Goal: Task Accomplishment & Management: Manage account settings

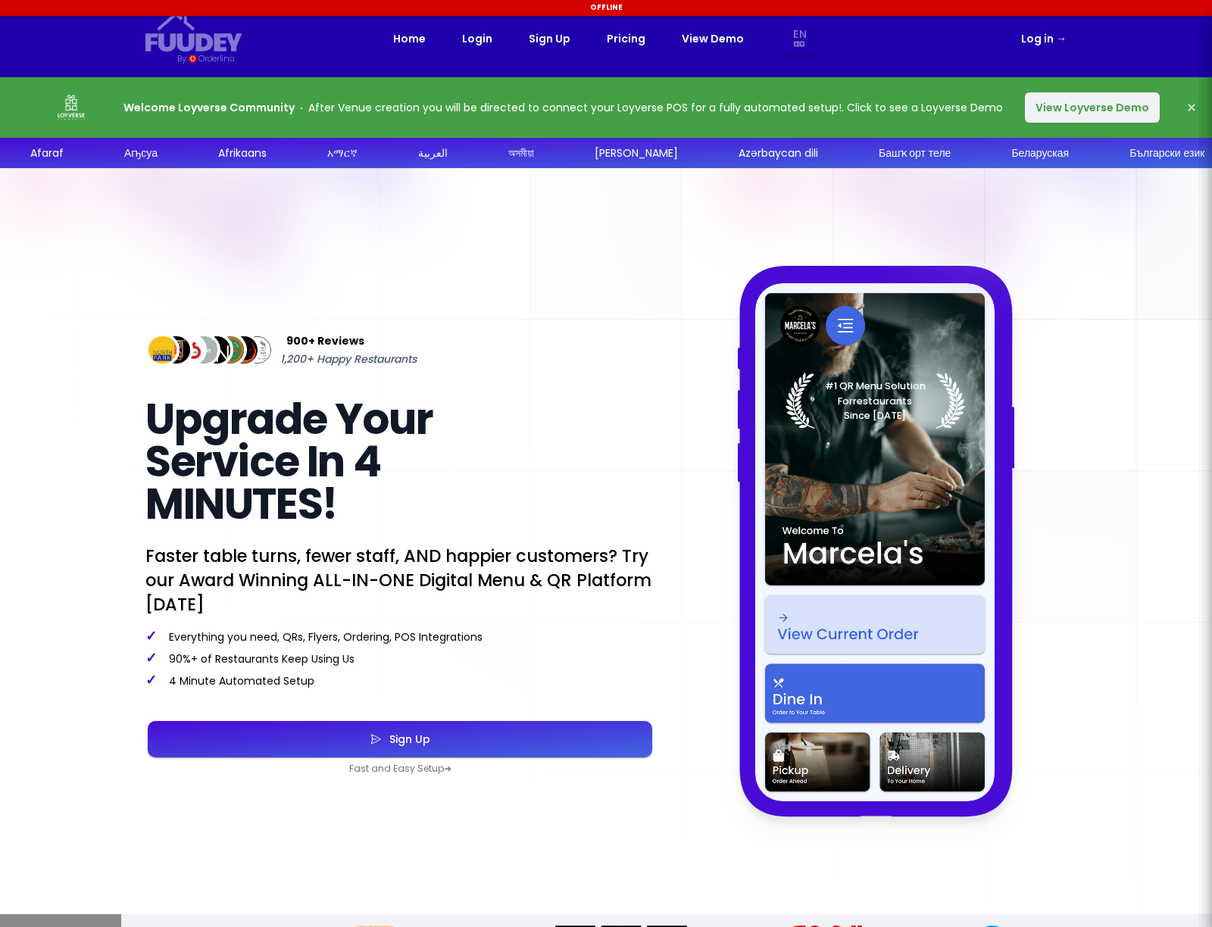
select select "en"
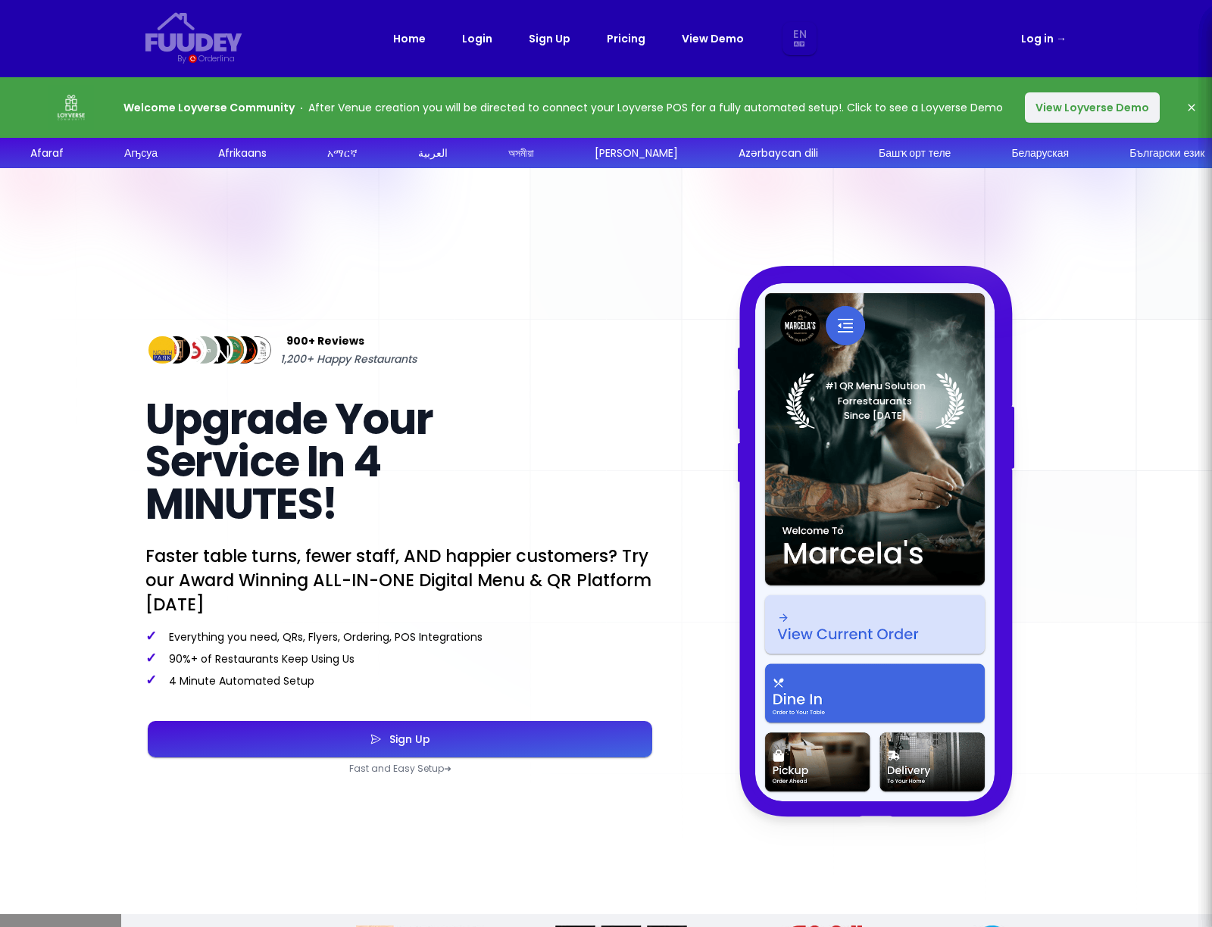
select select "en"
click at [1046, 36] on link "Log in →" at bounding box center [1043, 39] width 45 height 18
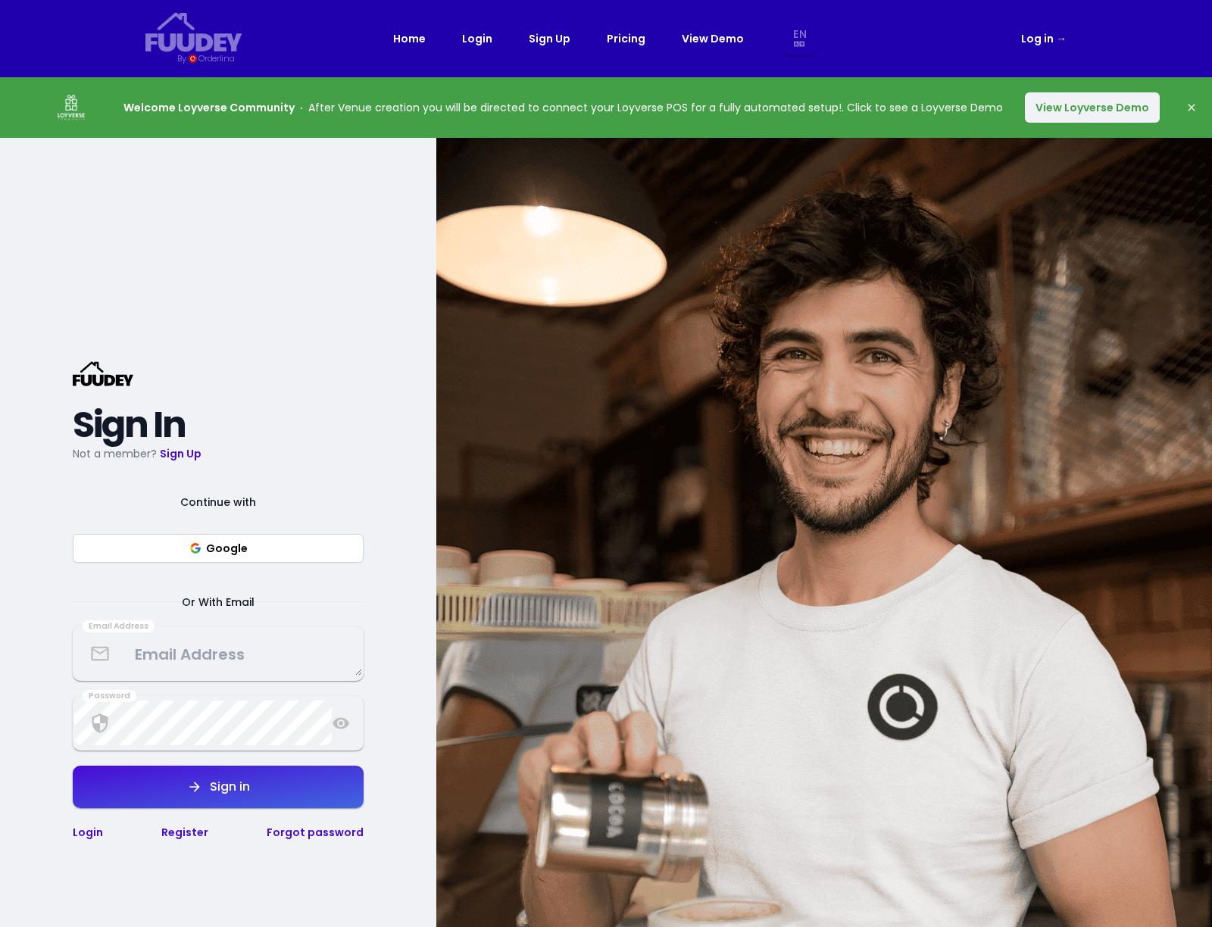
select select "en"
click at [1032, 39] on link "Log in →" at bounding box center [1043, 39] width 45 height 18
select select "en"
click at [211, 540] on button "Google" at bounding box center [218, 548] width 291 height 29
select select "en"
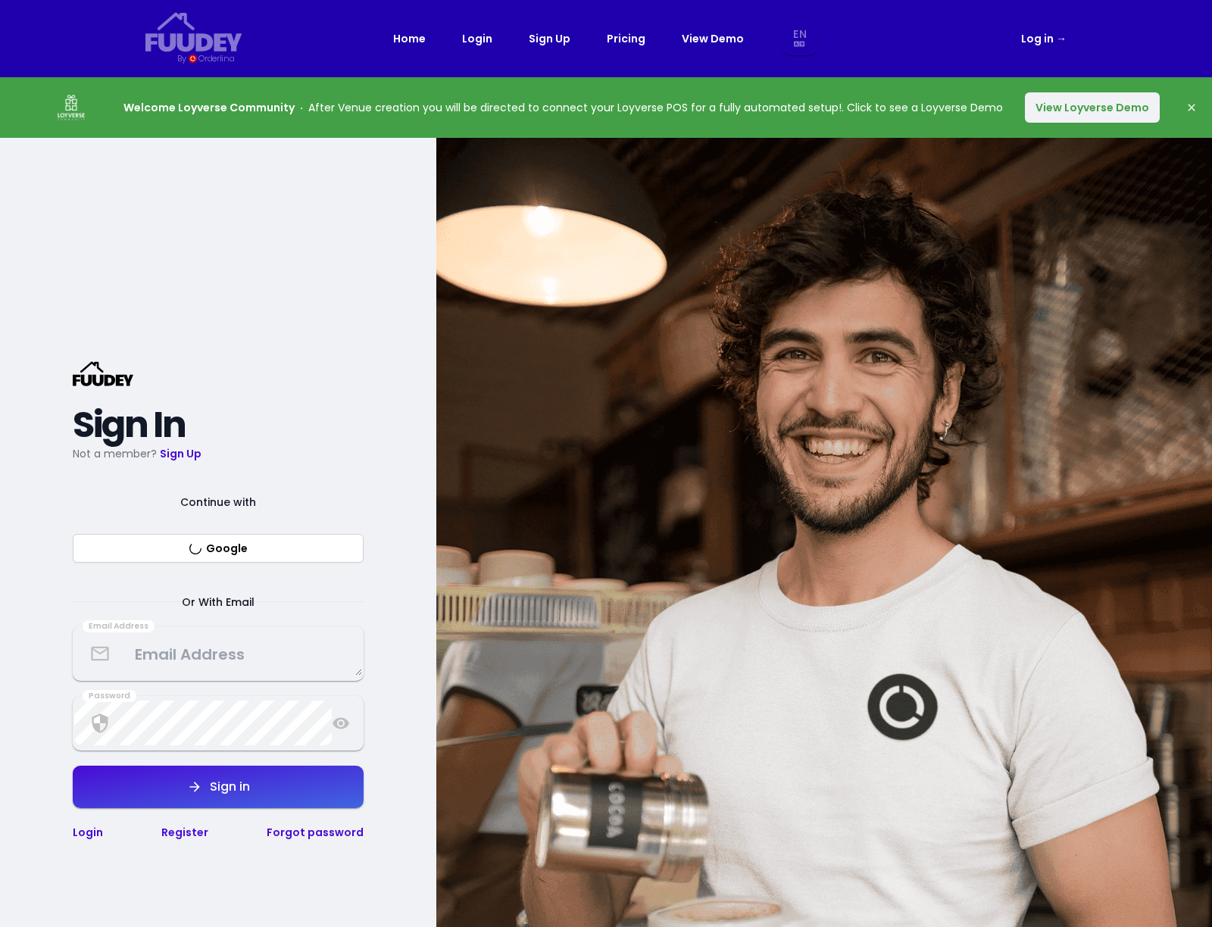
select select "en"
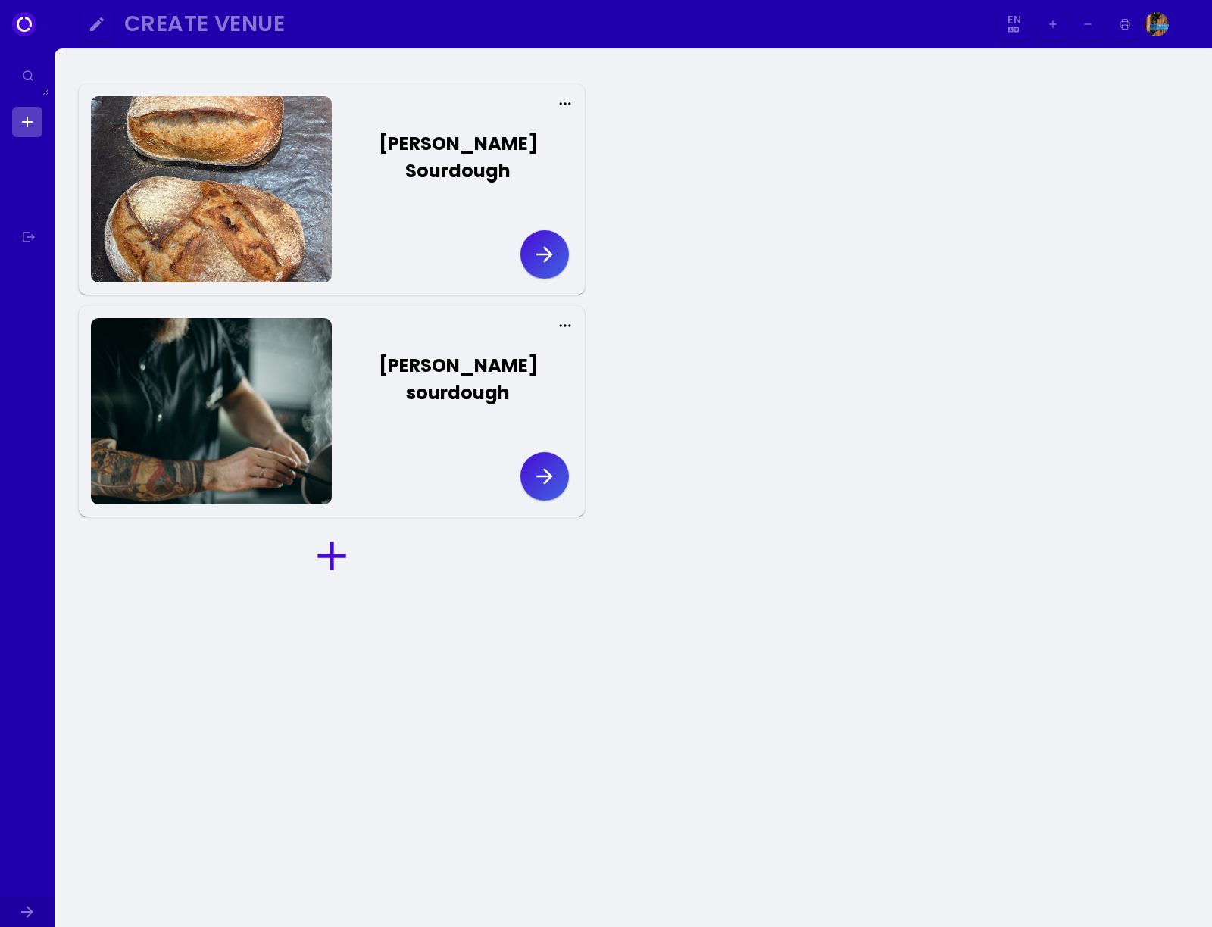
click at [540, 247] on icon "button" at bounding box center [545, 254] width 24 height 24
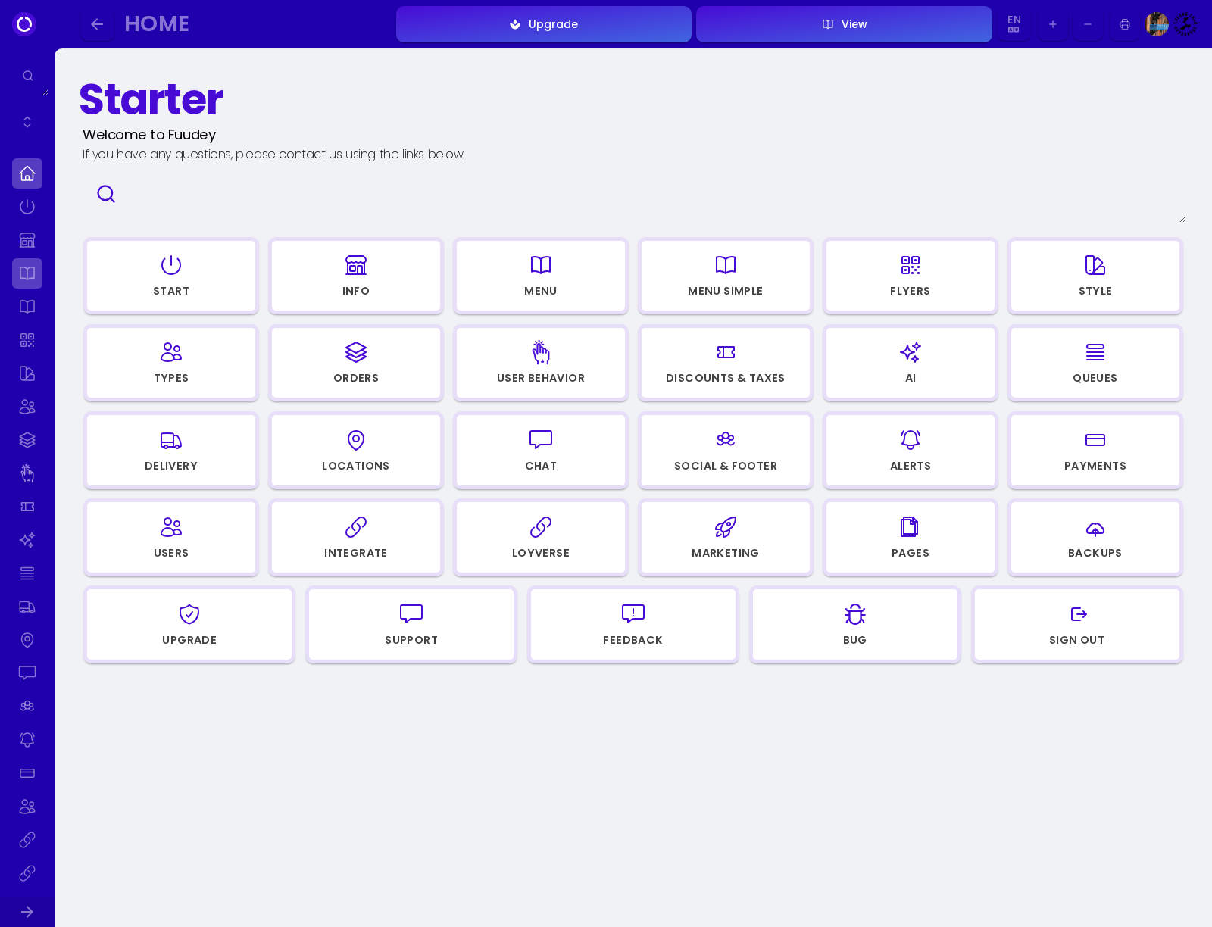
click at [27, 283] on link at bounding box center [27, 273] width 30 height 30
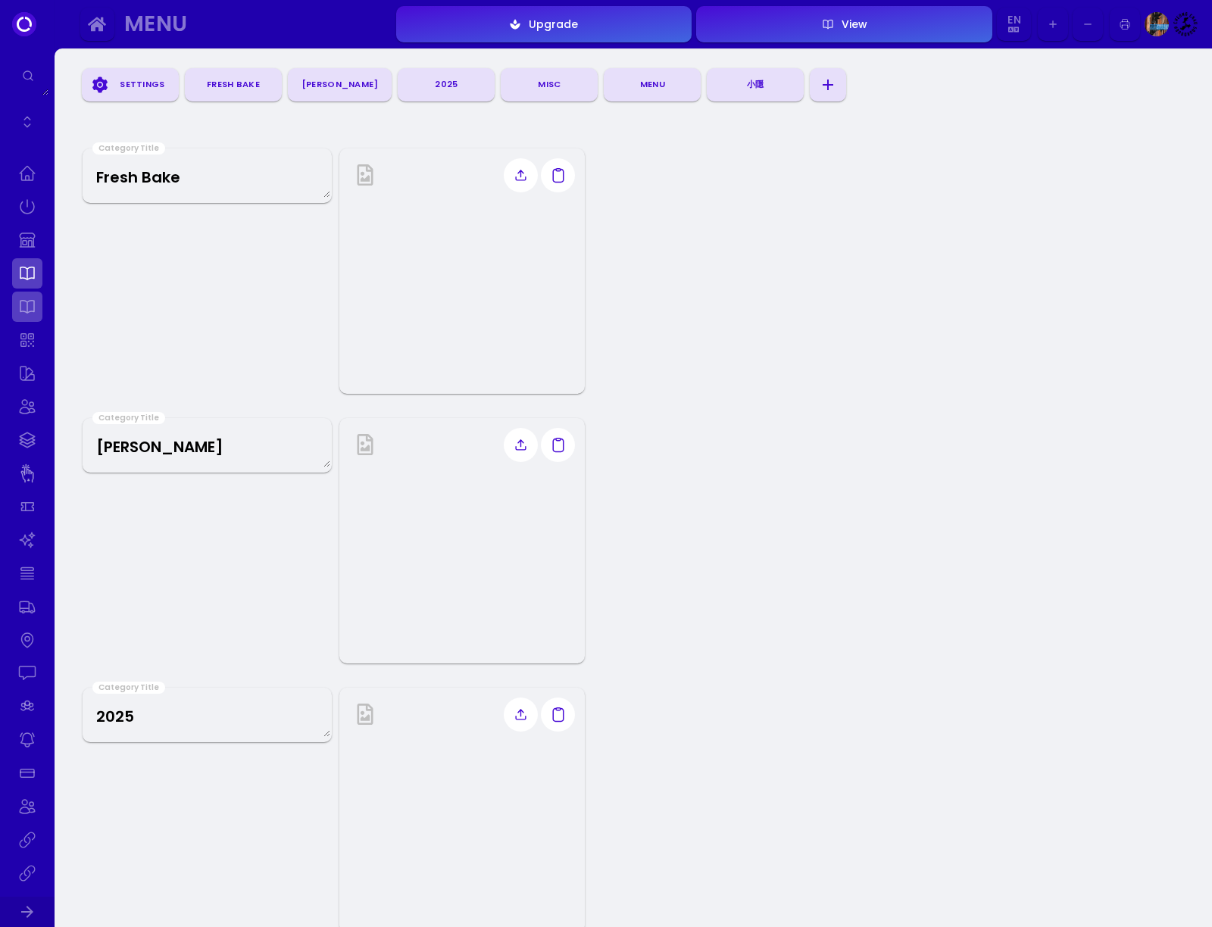
click at [27, 312] on link at bounding box center [27, 307] width 30 height 30
click at [28, 208] on link at bounding box center [27, 207] width 30 height 30
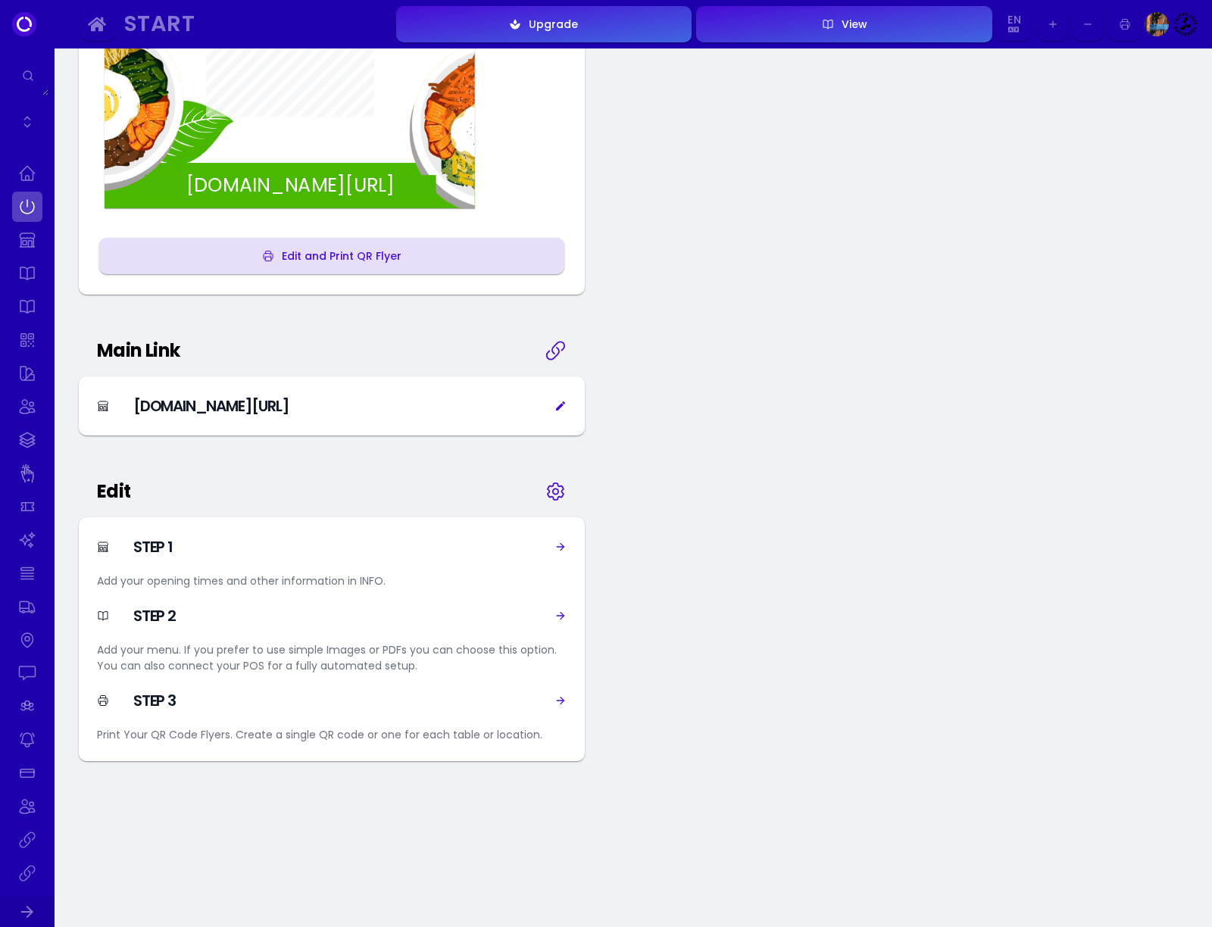
scroll to position [486, 0]
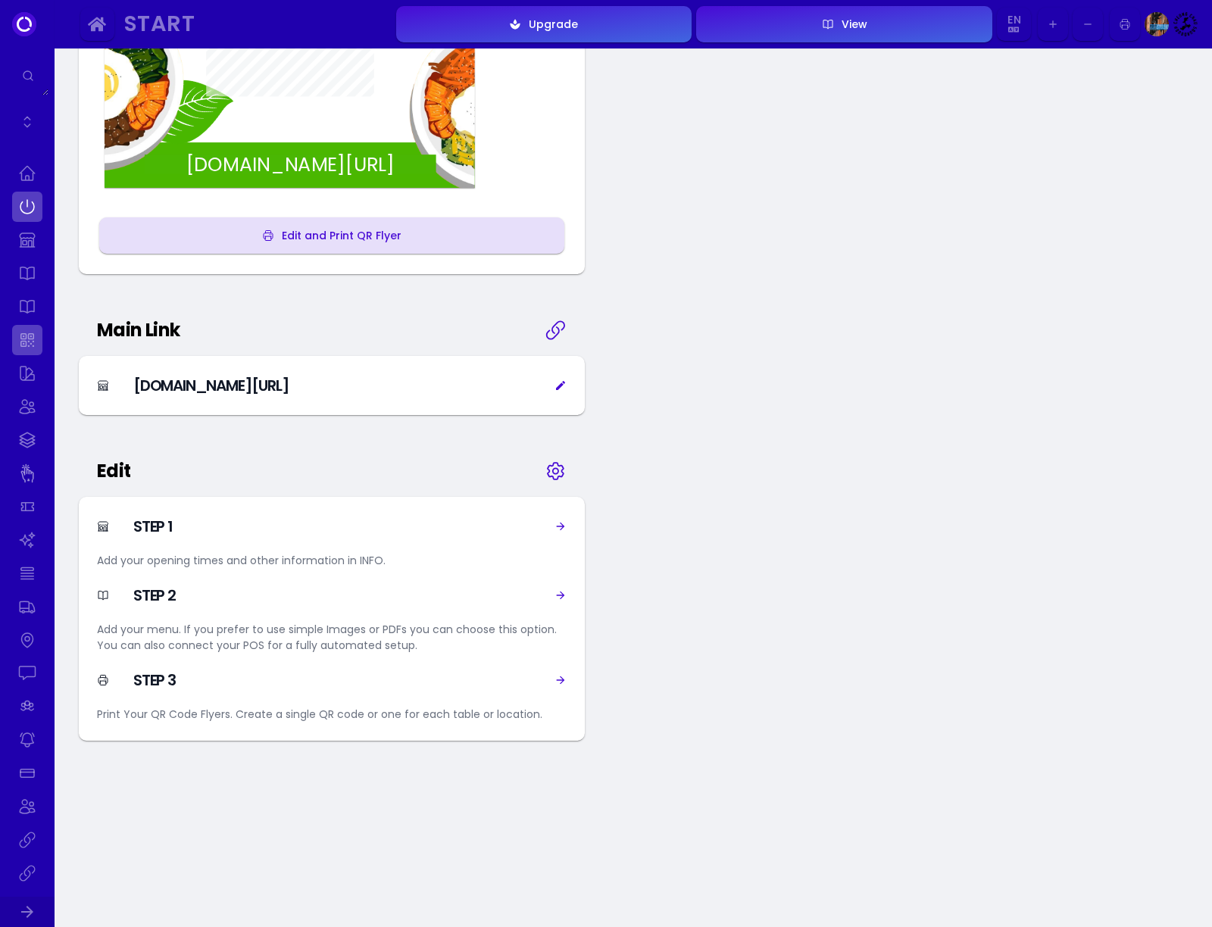
click at [23, 346] on link at bounding box center [27, 340] width 30 height 30
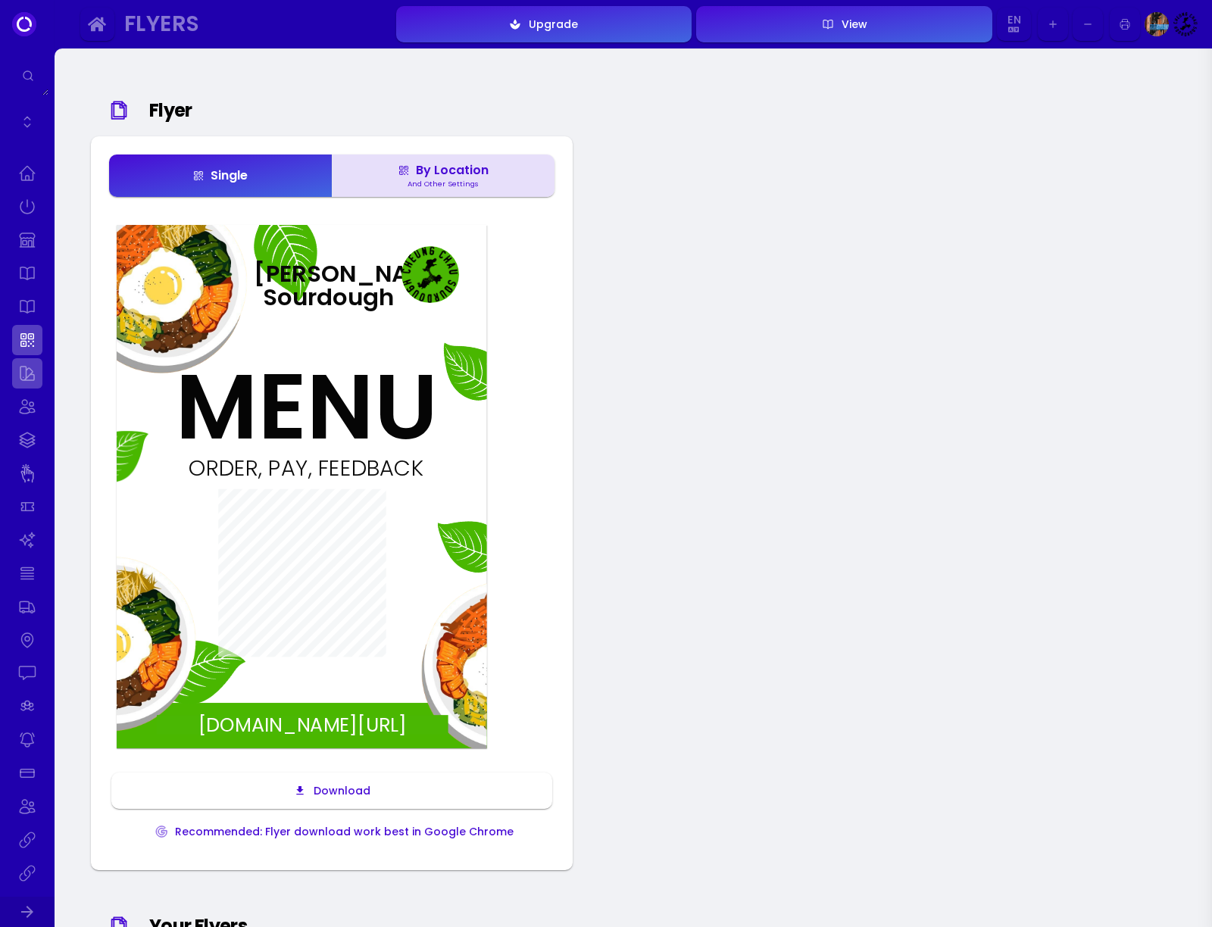
click at [23, 376] on link at bounding box center [27, 373] width 30 height 30
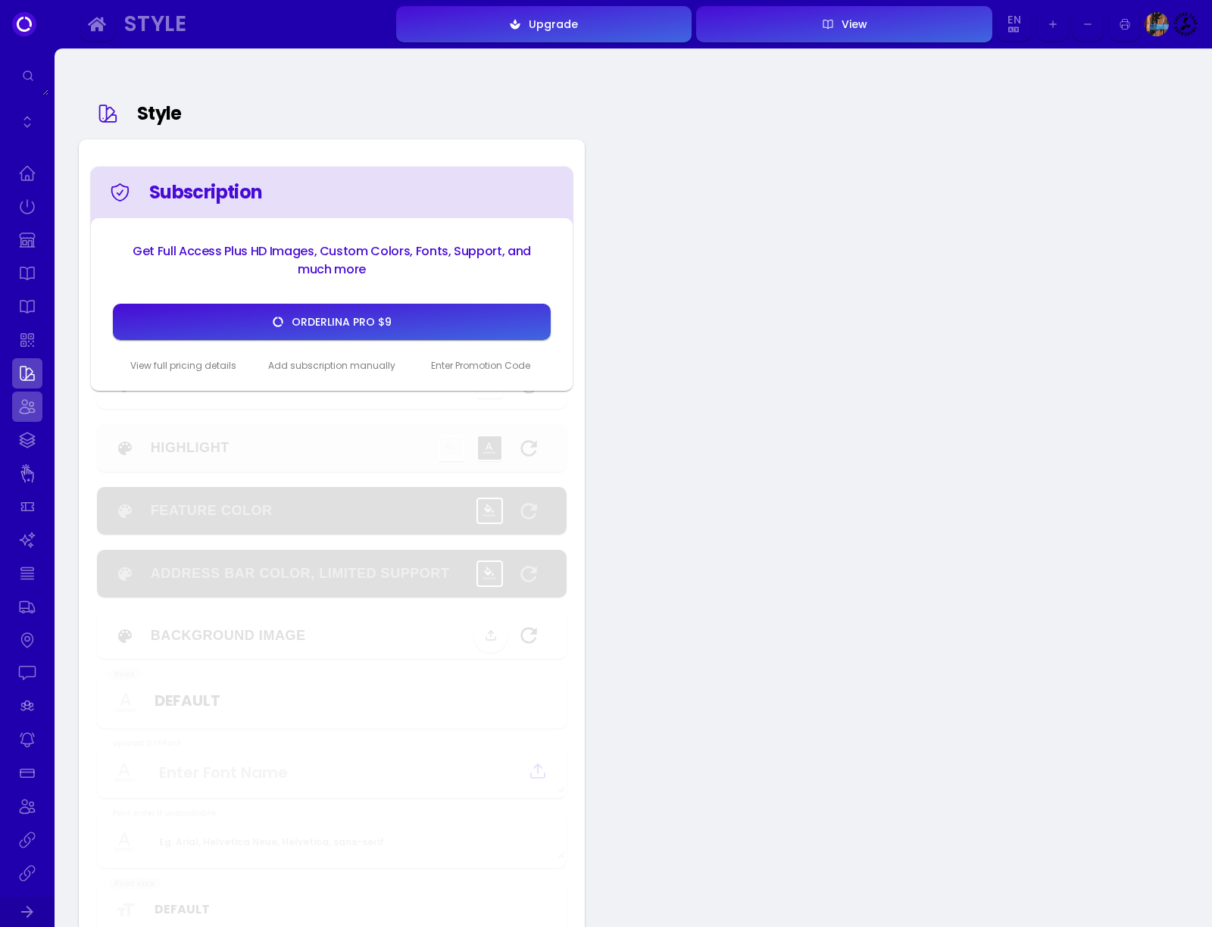
click at [20, 407] on link at bounding box center [27, 407] width 30 height 30
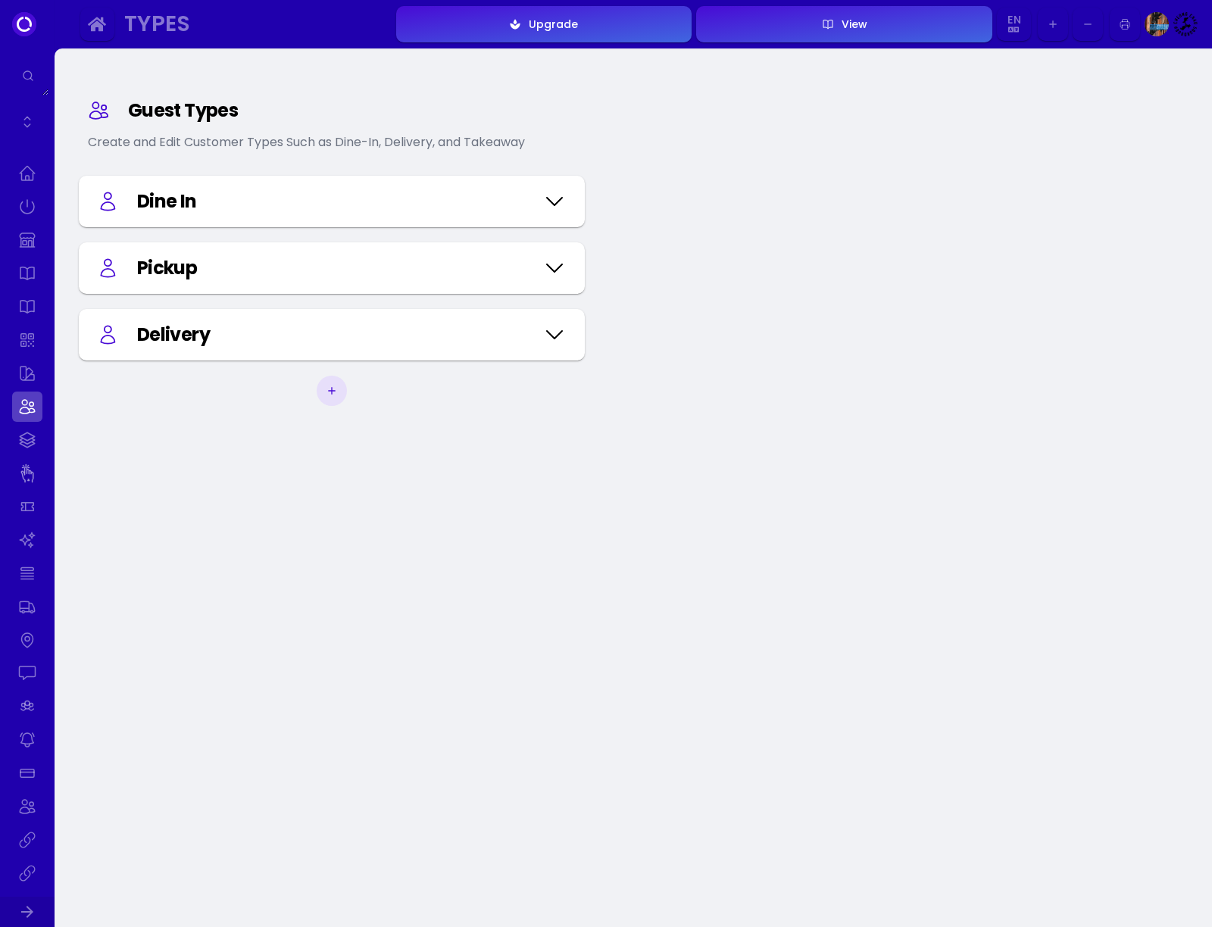
click at [559, 202] on icon at bounding box center [555, 202] width 24 height 76
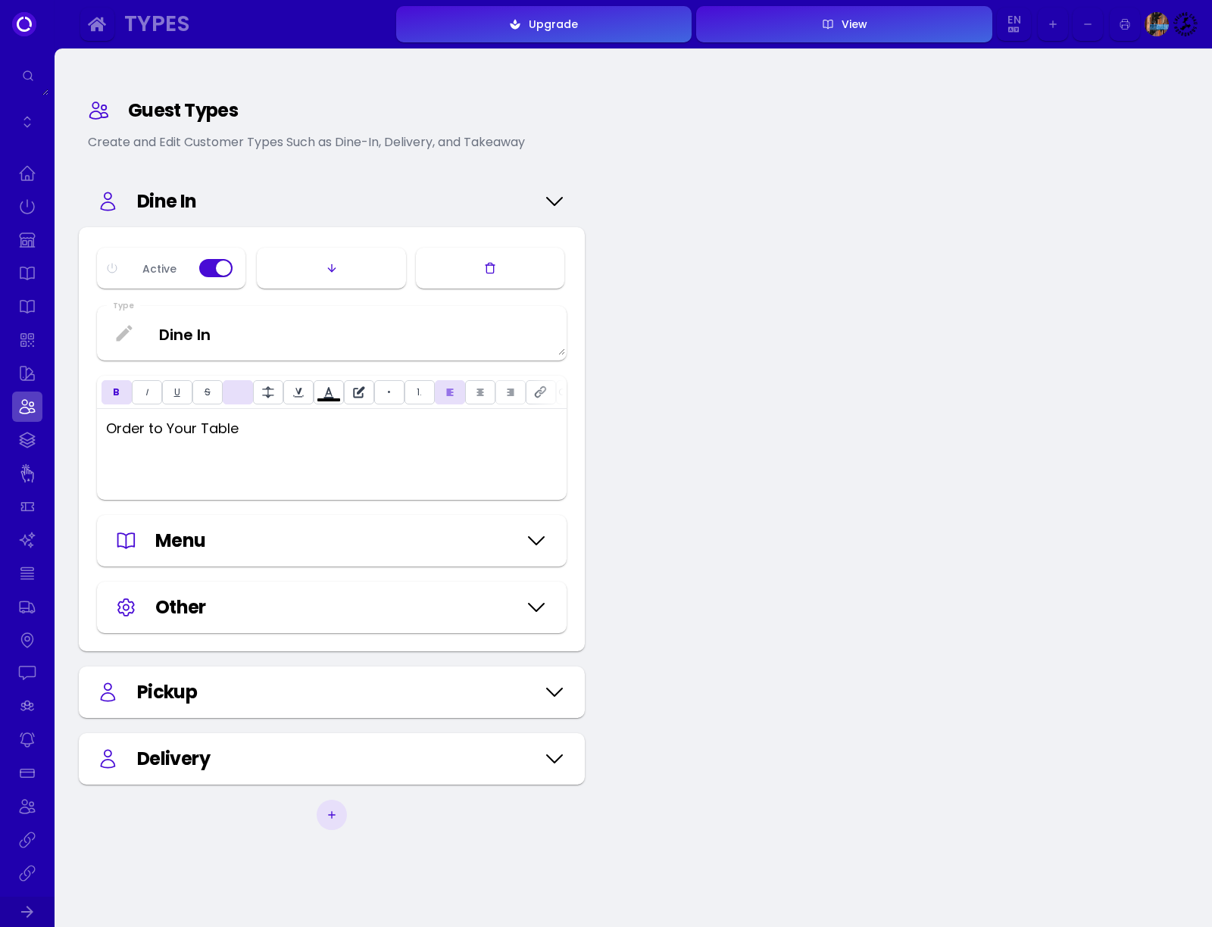
click at [541, 541] on icon at bounding box center [536, 541] width 24 height 76
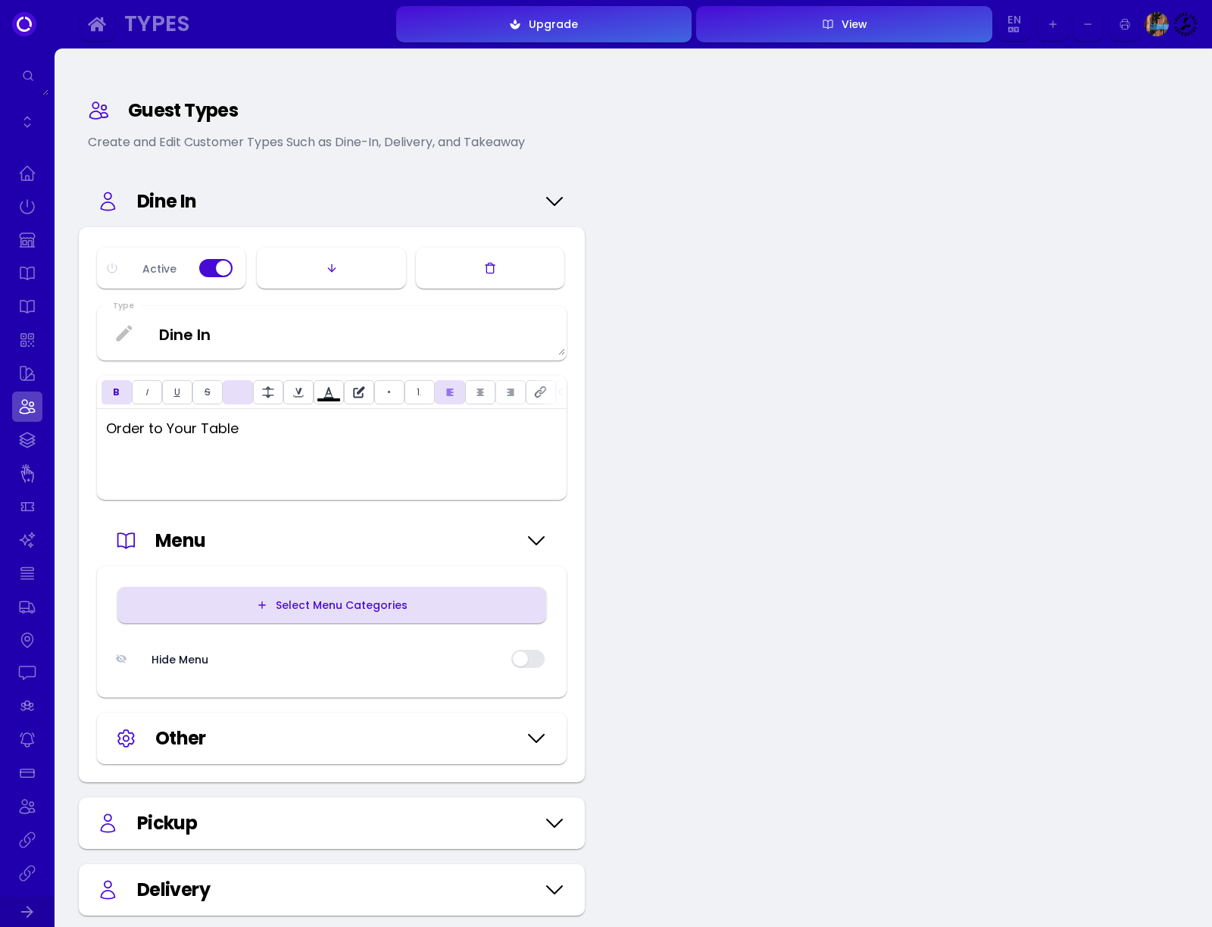
click at [521, 725] on div "Other" at bounding box center [331, 738] width 433 height 27
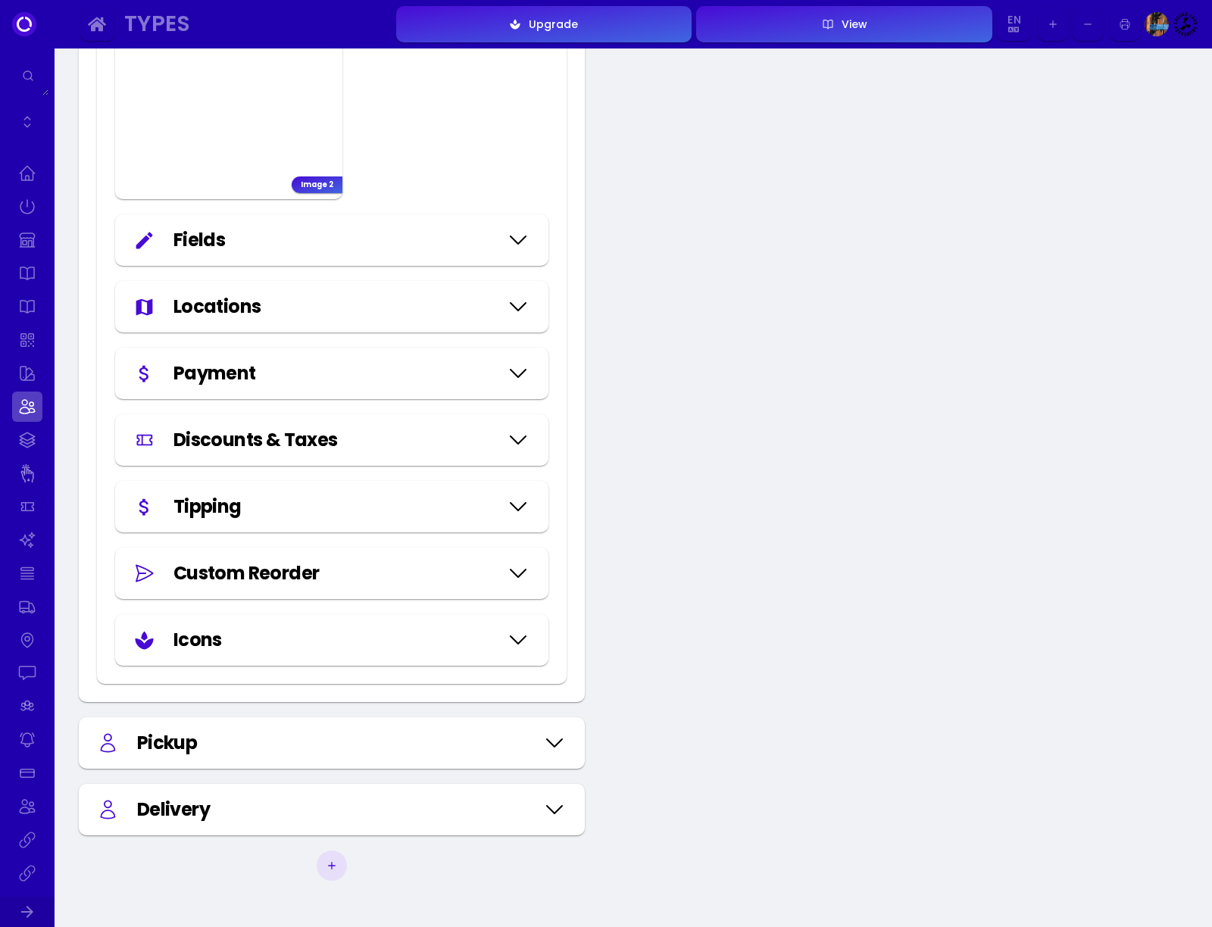
scroll to position [2358, 0]
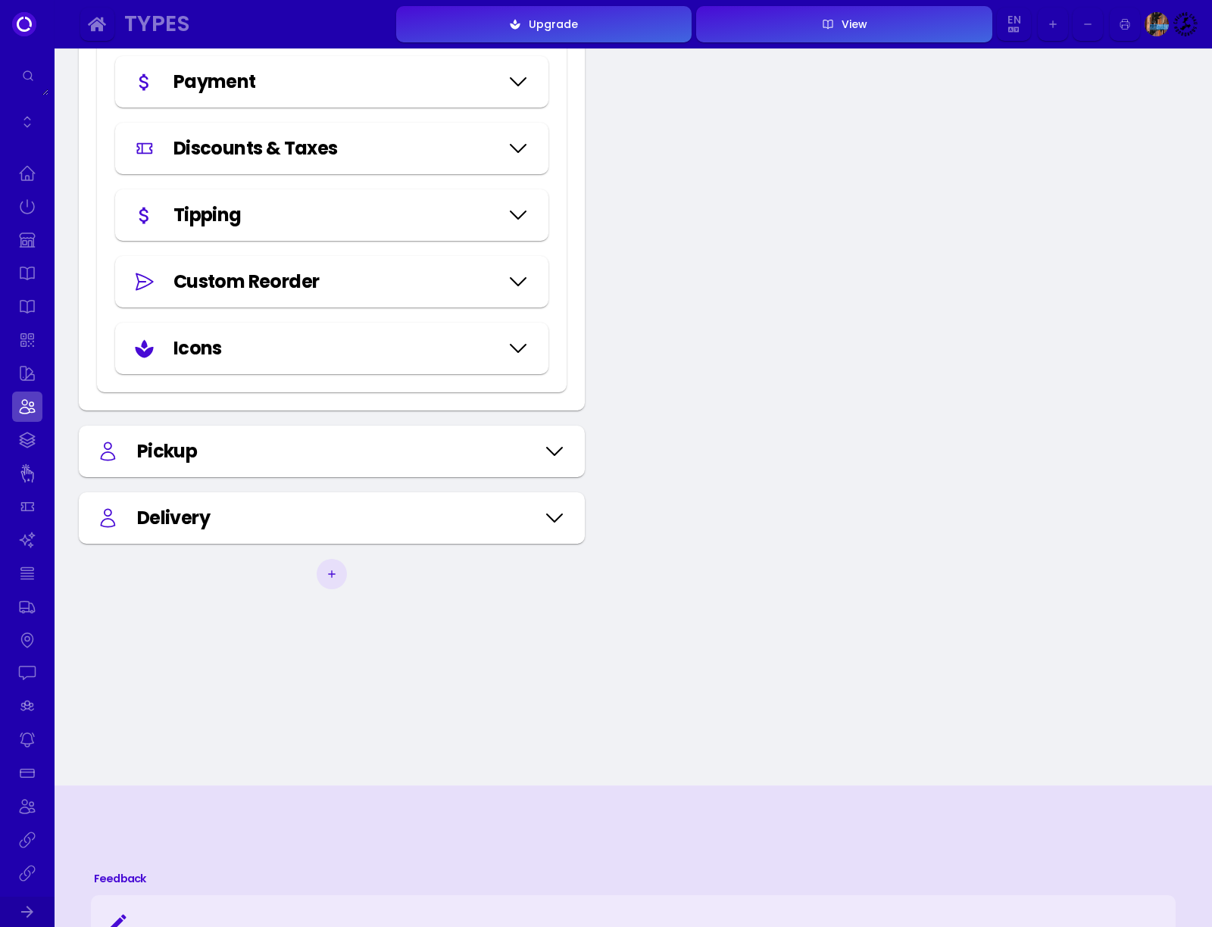
click at [442, 444] on div "Pickup" at bounding box center [336, 451] width 398 height 27
type input "#f1f2f5"
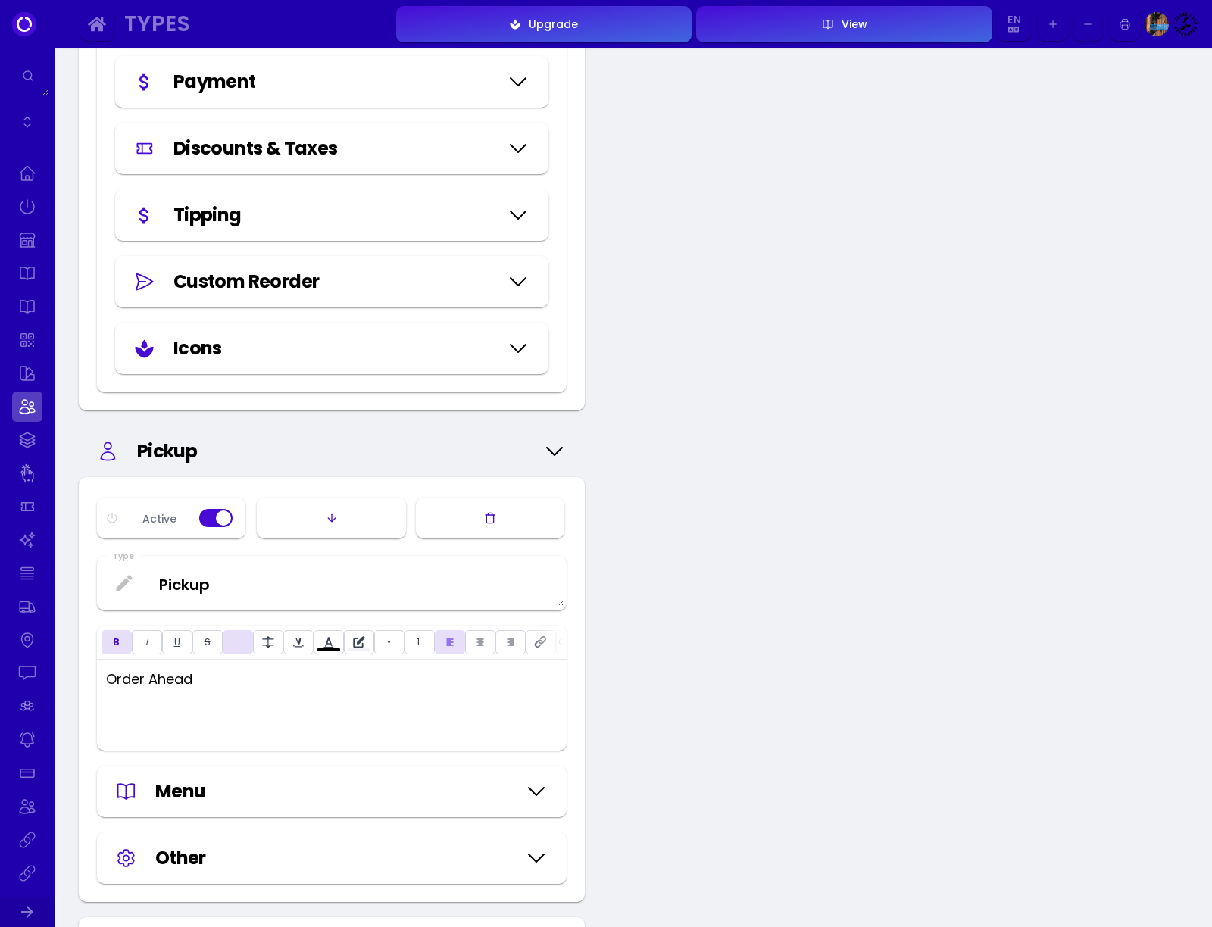
scroll to position [2738, 0]
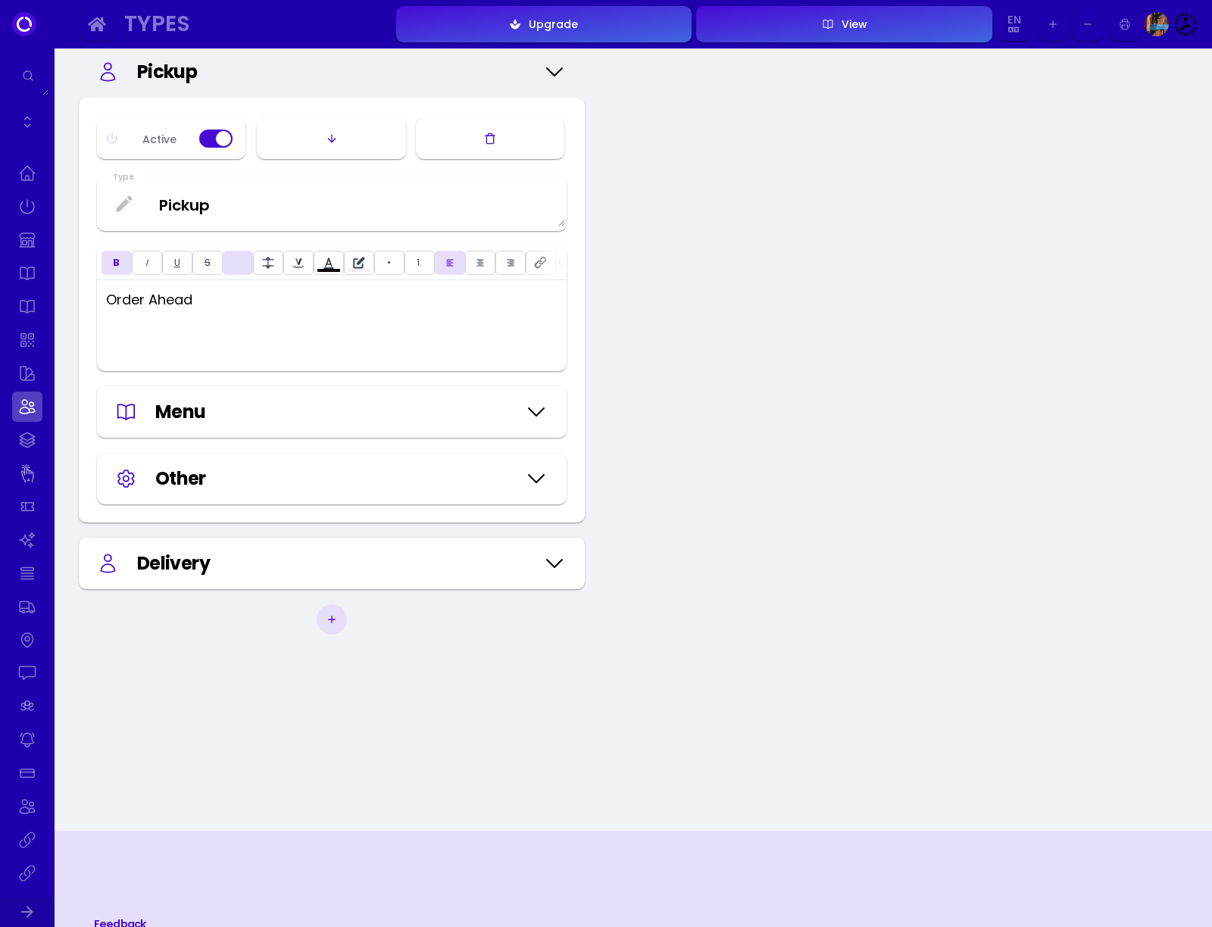
type input "#480bd5"
type input "#e7dffa"
type input "#480bd5"
type input "#e7dffa"
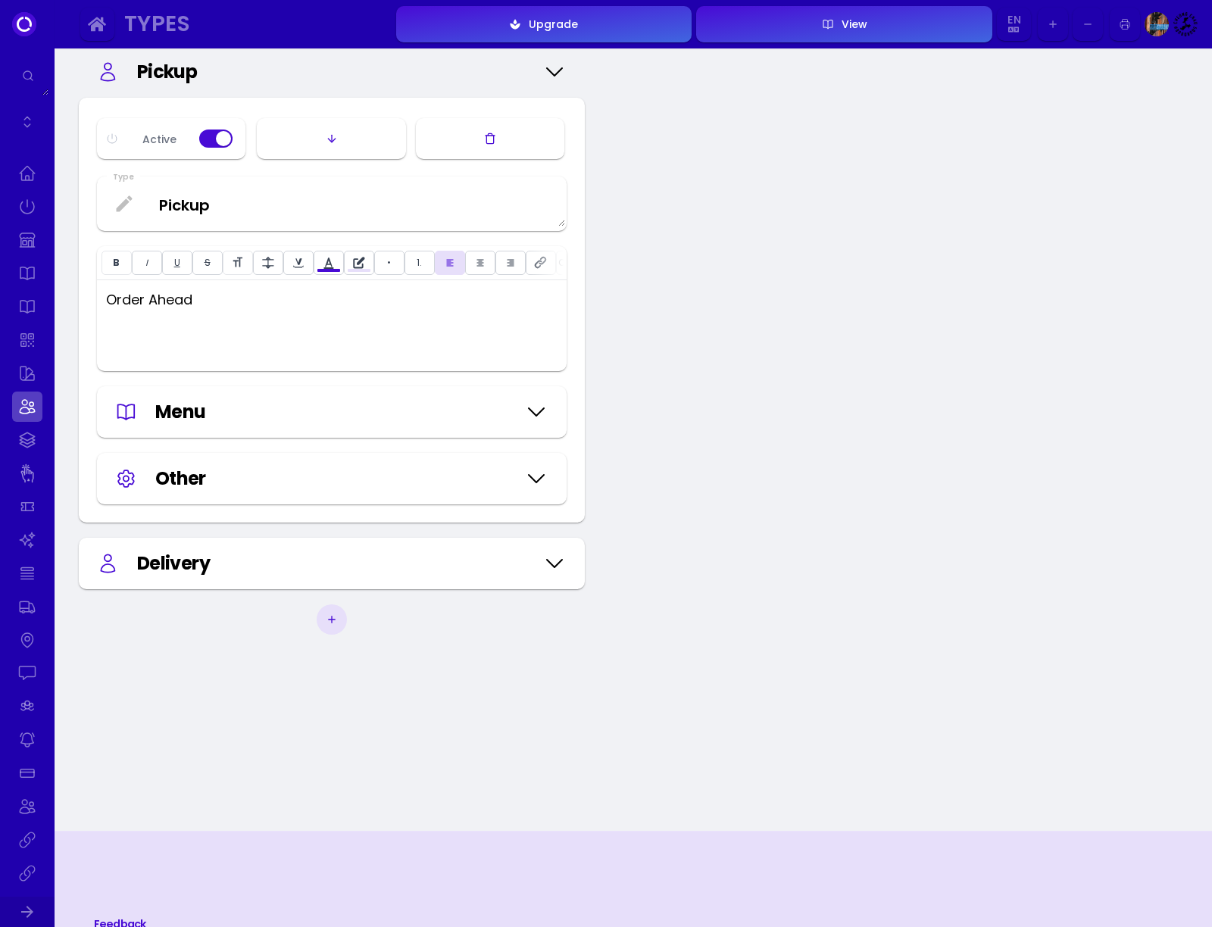
type input "#000000"
type input "#ffffff"
type input "#000000"
type input "#ffffff"
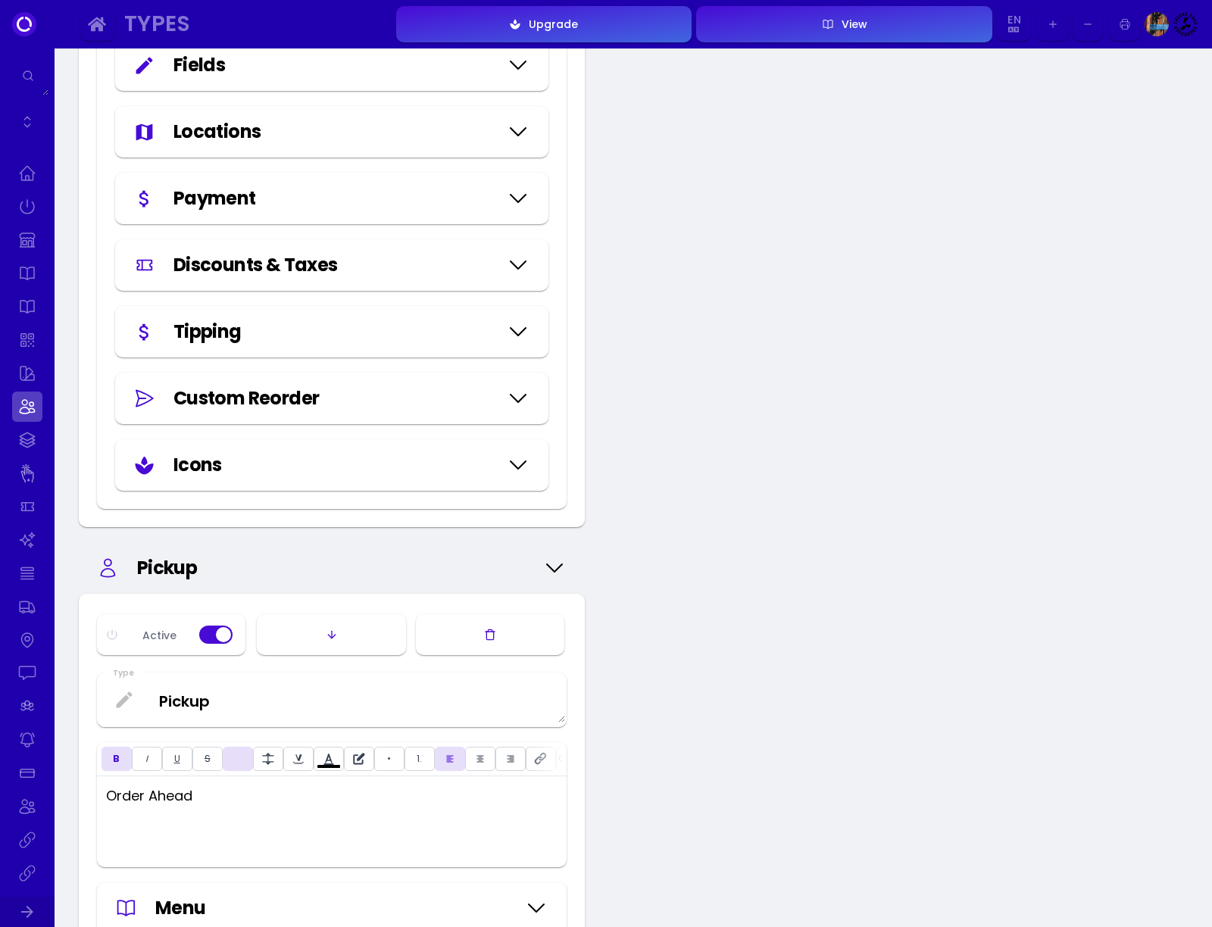
scroll to position [2208, 0]
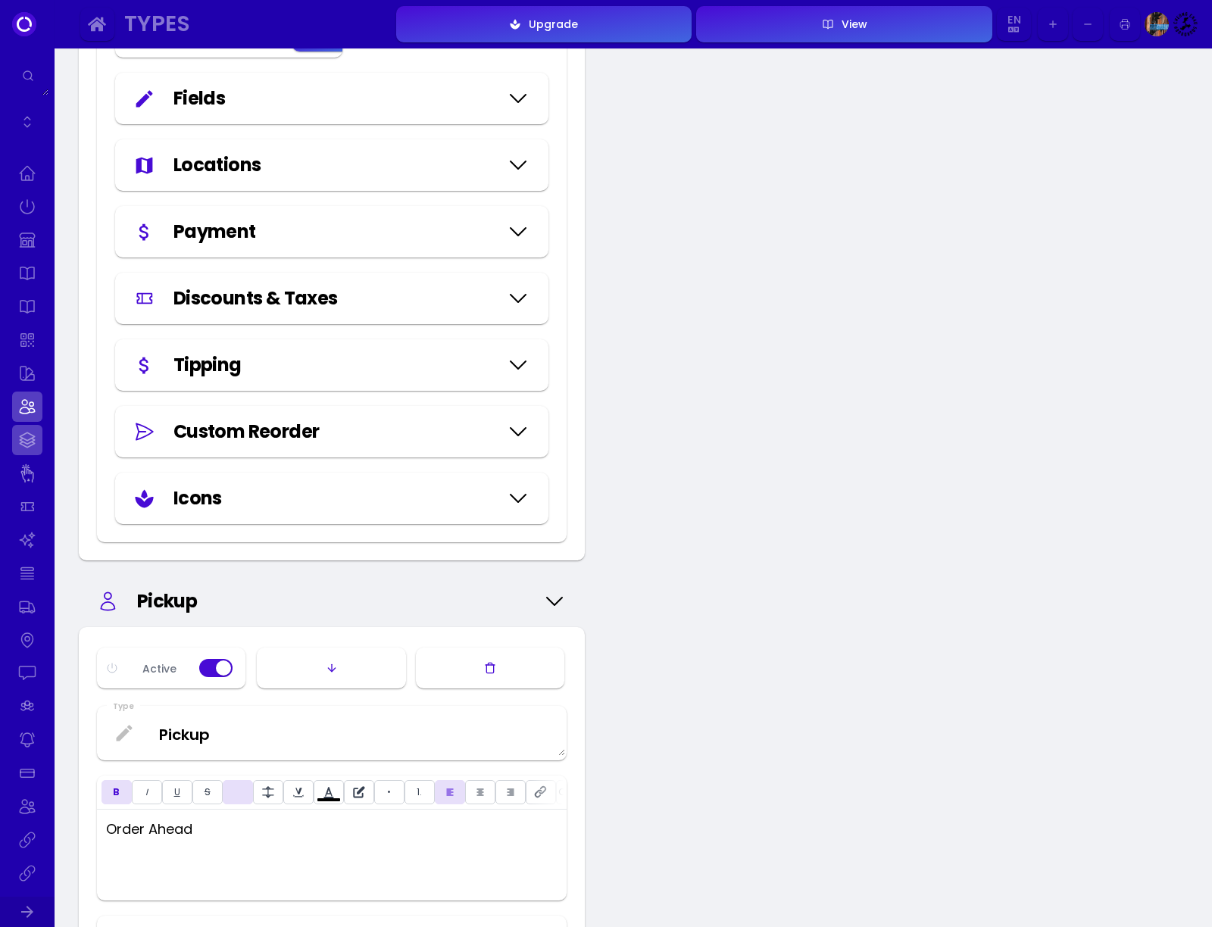
click at [31, 434] on link at bounding box center [27, 440] width 30 height 30
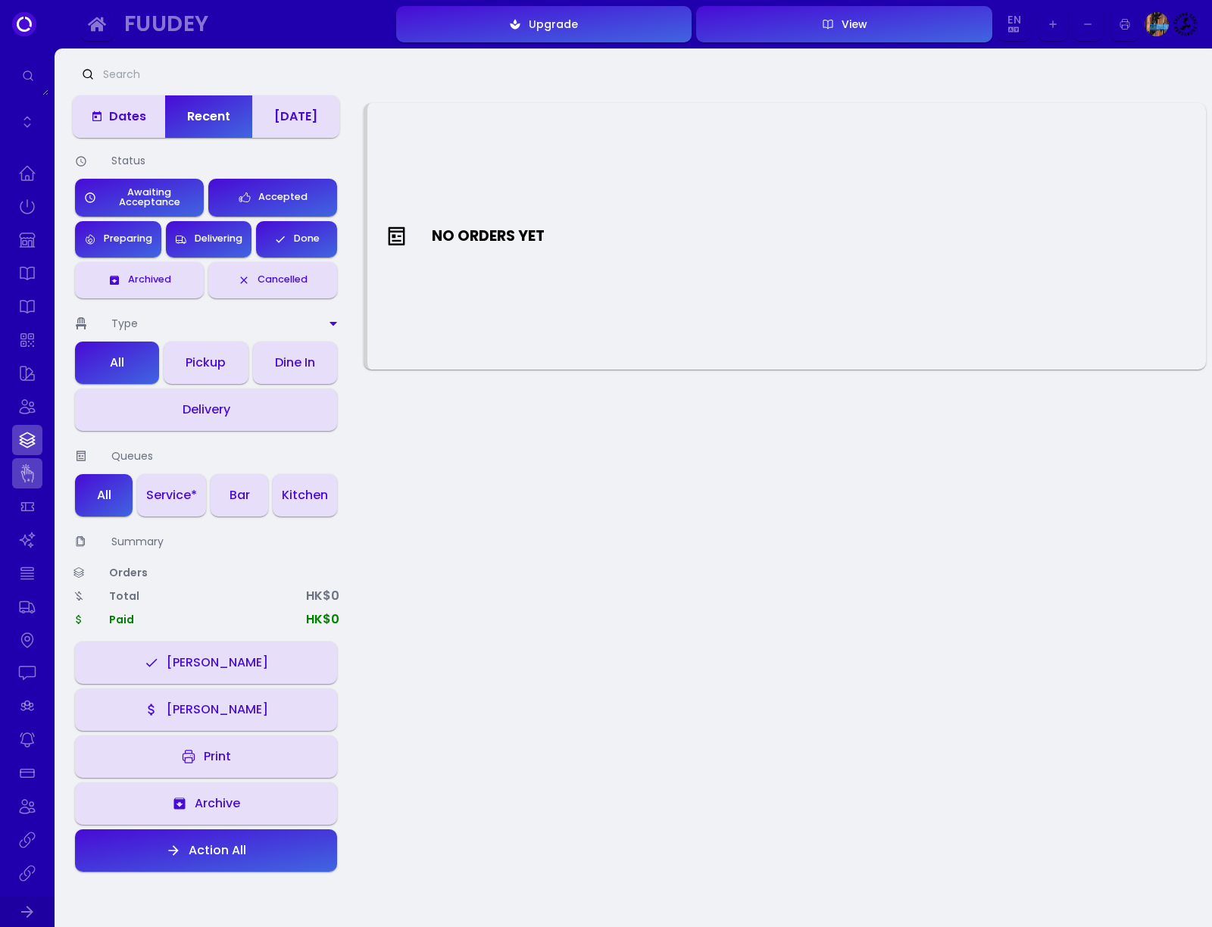
click at [34, 477] on link at bounding box center [27, 473] width 30 height 30
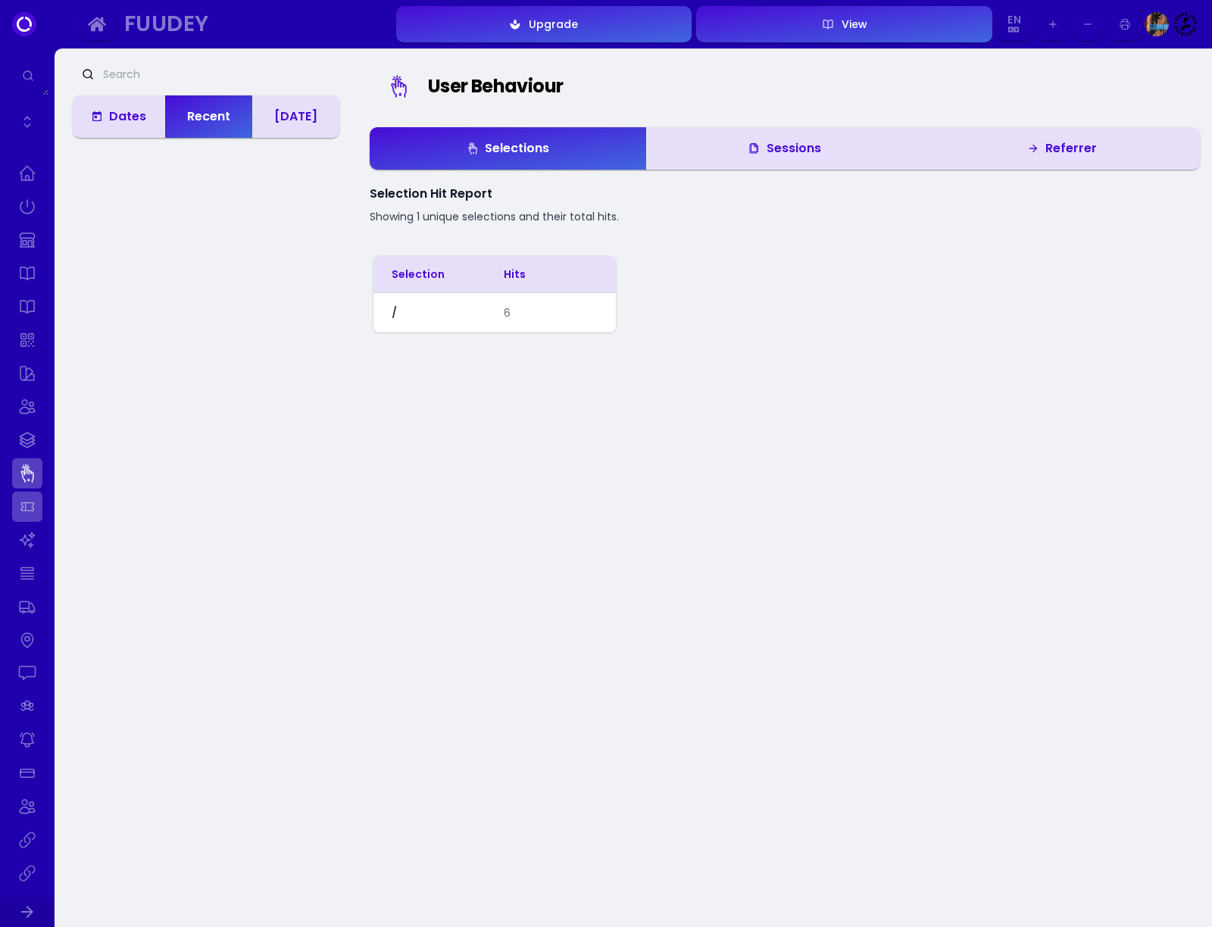
click at [23, 521] on link at bounding box center [27, 507] width 30 height 30
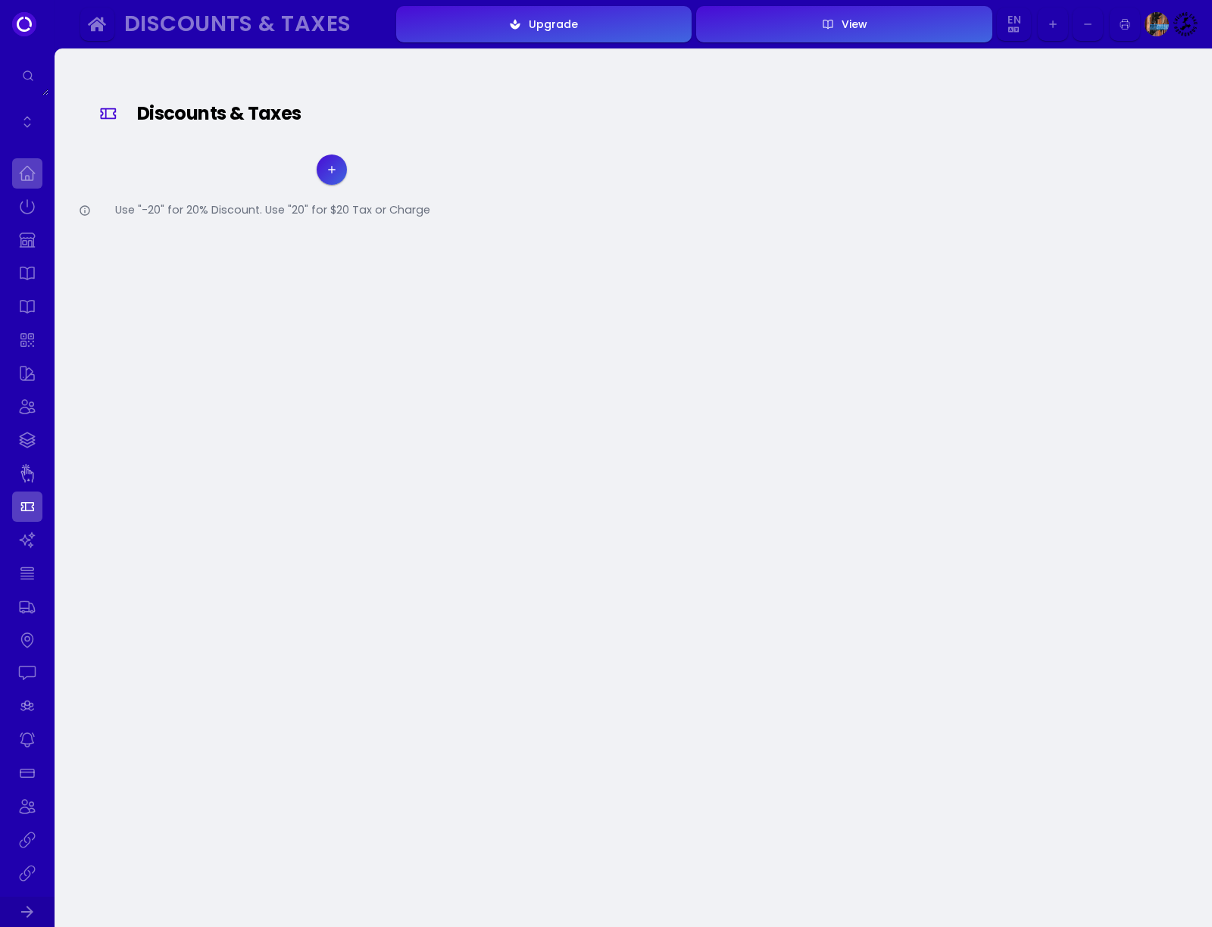
click at [32, 169] on link at bounding box center [27, 173] width 30 height 30
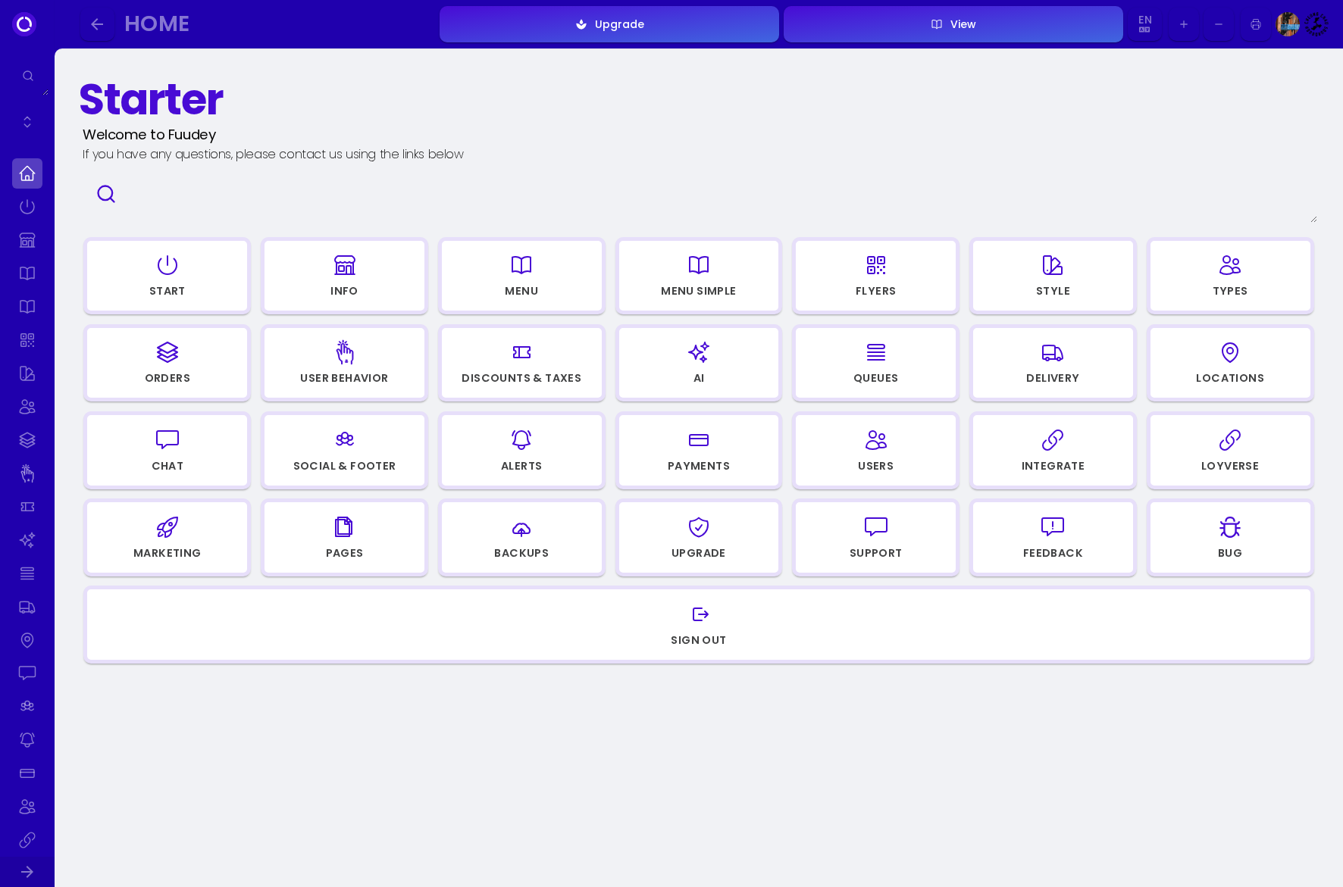
click at [949, 29] on div "View" at bounding box center [959, 24] width 33 height 11
